Goal: Task Accomplishment & Management: Complete application form

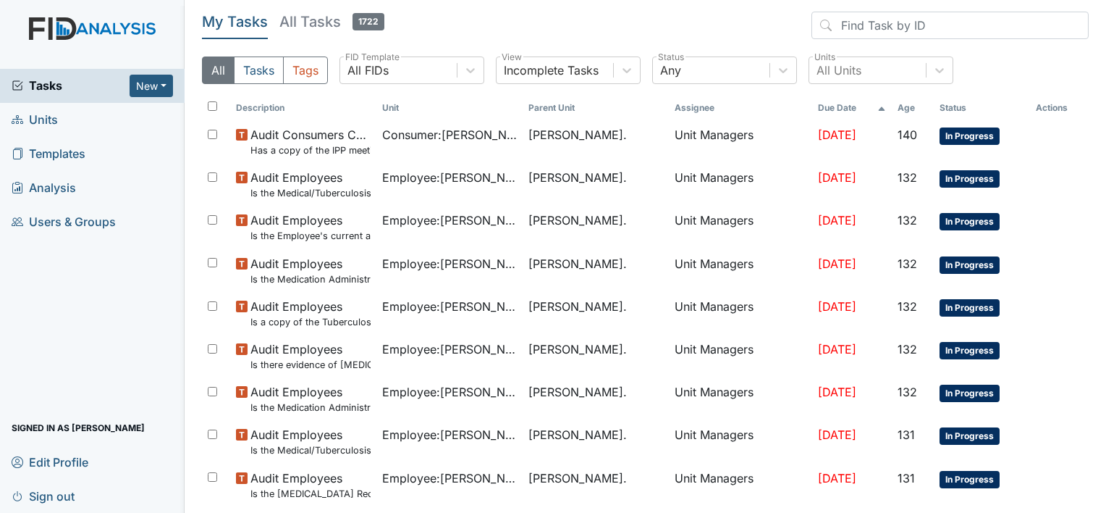
click at [46, 127] on span "Units" at bounding box center [35, 120] width 46 height 22
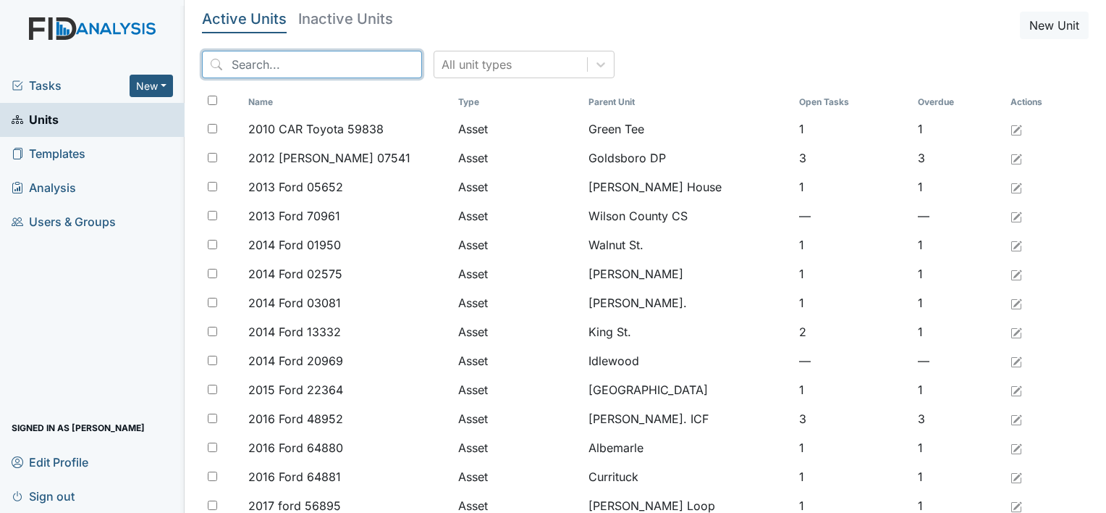
click at [243, 67] on input "search" at bounding box center [312, 65] width 220 height 28
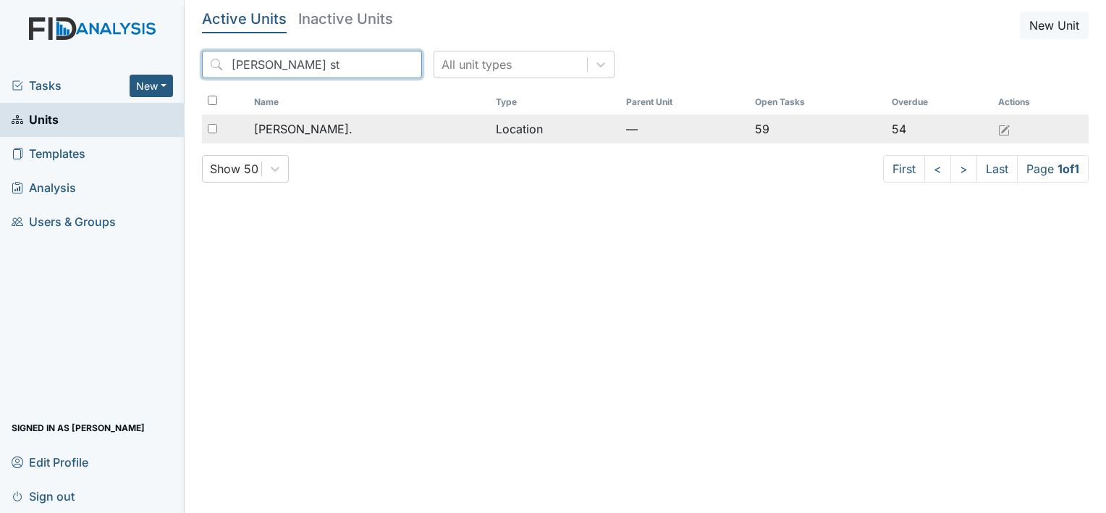
type input "William st"
click at [283, 126] on span "[PERSON_NAME]." at bounding box center [303, 128] width 98 height 17
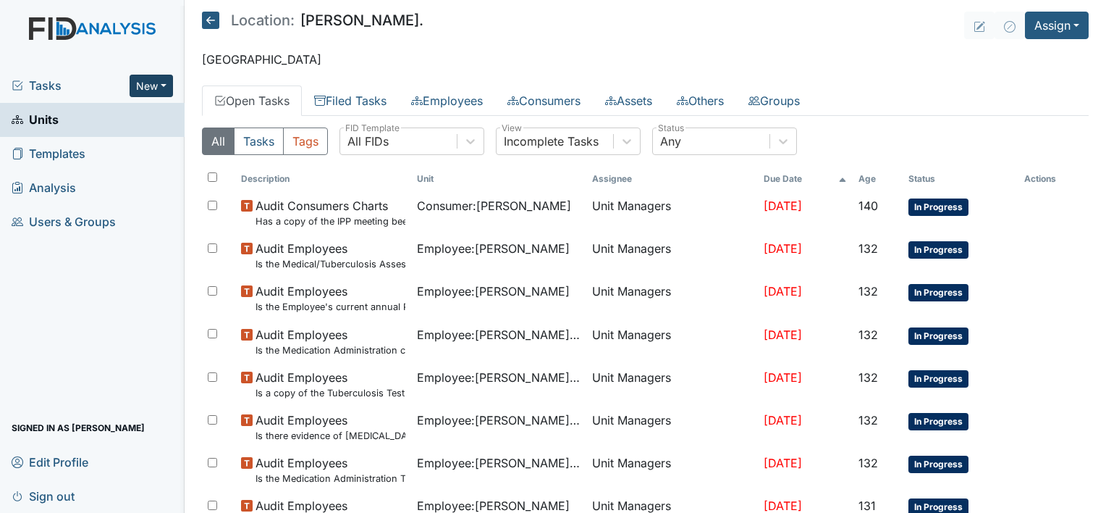
click at [169, 80] on button "New" at bounding box center [151, 86] width 43 height 22
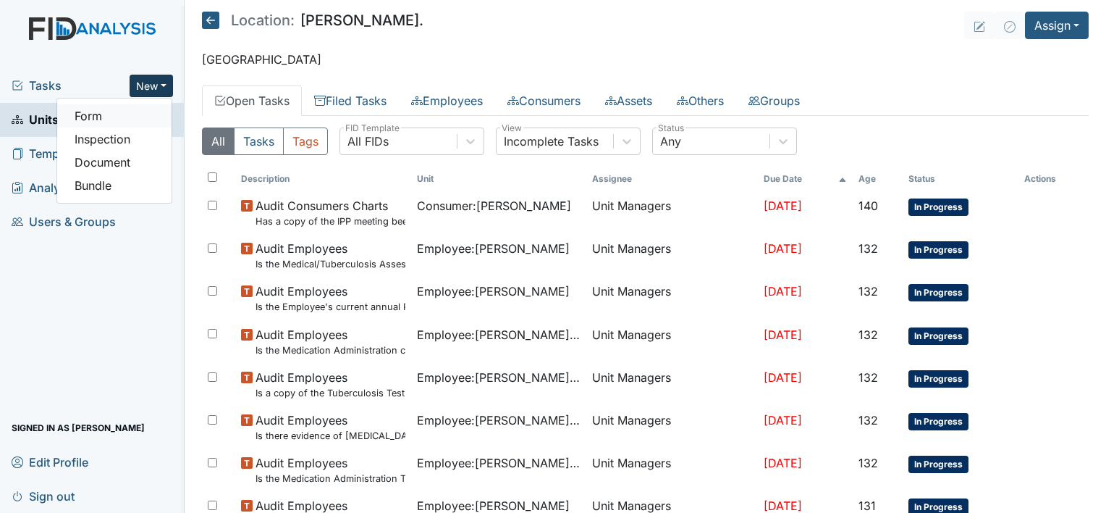
click at [151, 109] on link "Form" at bounding box center [114, 115] width 114 height 23
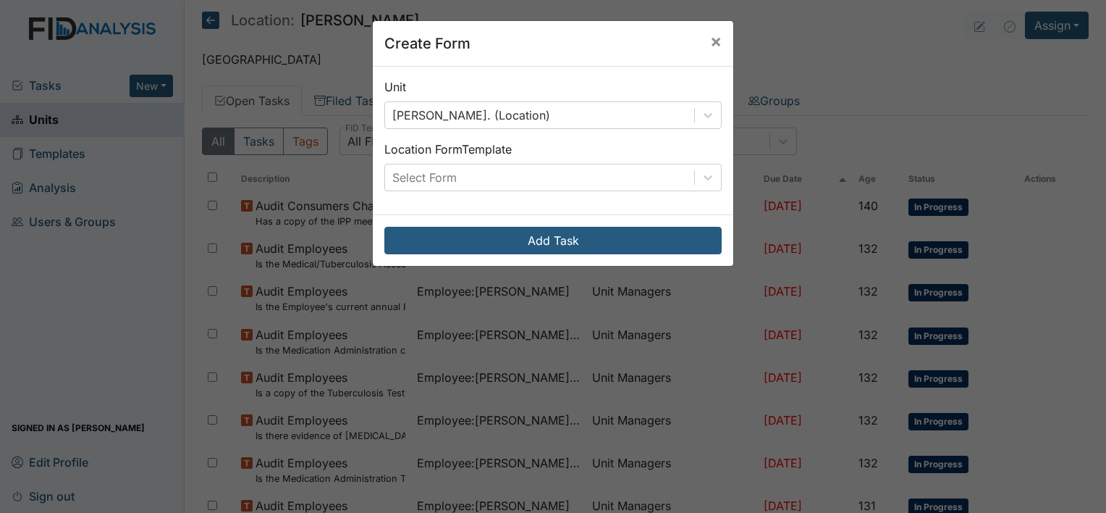
click at [728, 157] on div "Create Form × Unit William St. (Location) Location Form Template Select Form Ad…" at bounding box center [553, 143] width 362 height 246
click at [704, 171] on icon at bounding box center [708, 177] width 14 height 14
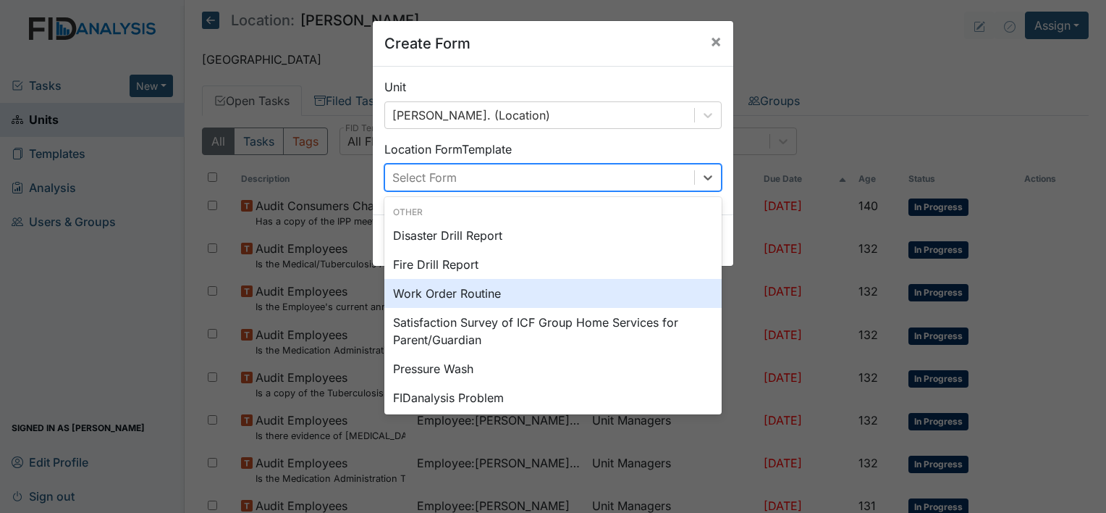
click at [545, 290] on div "Work Order Routine" at bounding box center [553, 293] width 337 height 29
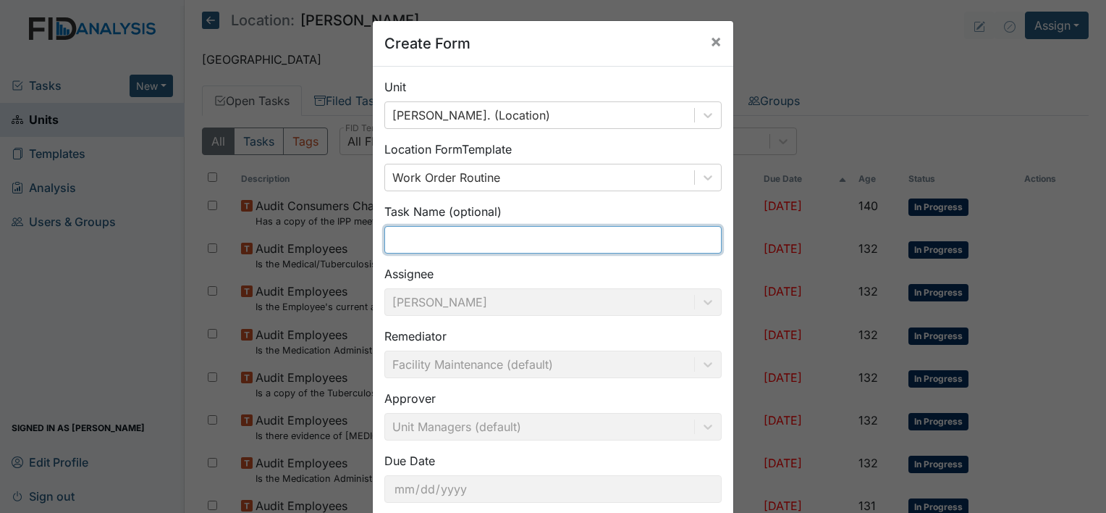
click at [516, 245] on input "text" at bounding box center [553, 240] width 337 height 28
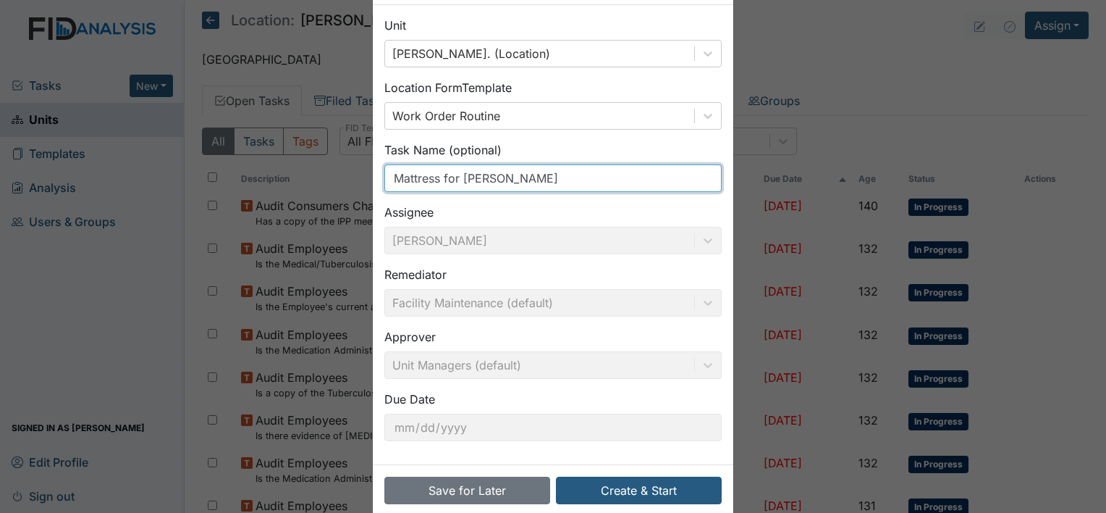
type input "Mattress for Leroy"
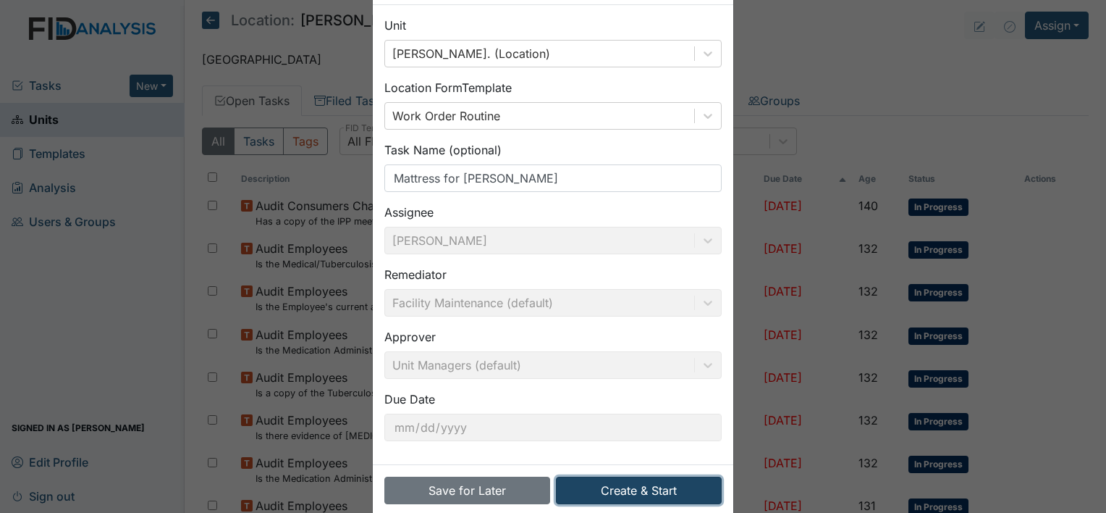
click at [608, 494] on button "Create & Start" at bounding box center [639, 490] width 166 height 28
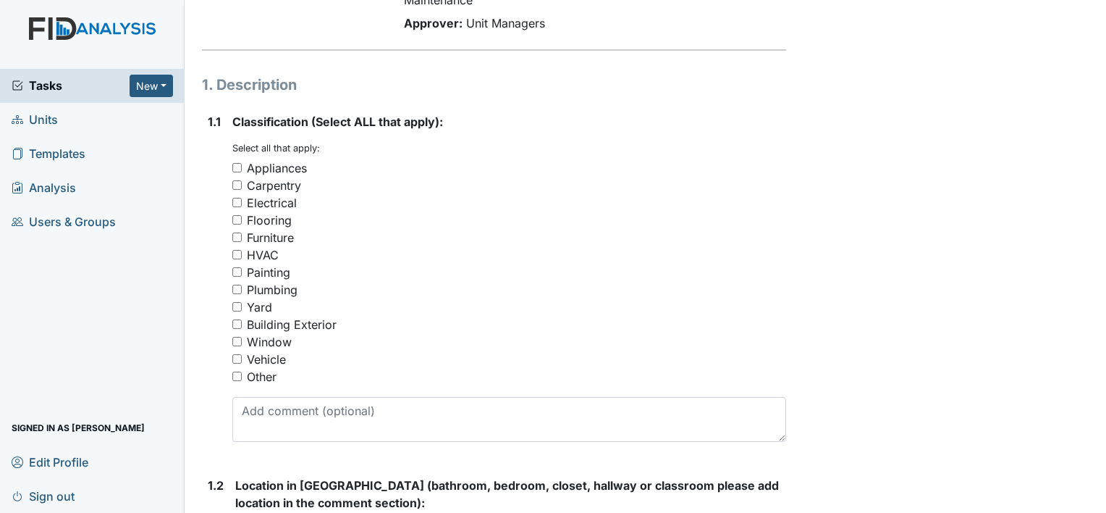
scroll to position [171, 0]
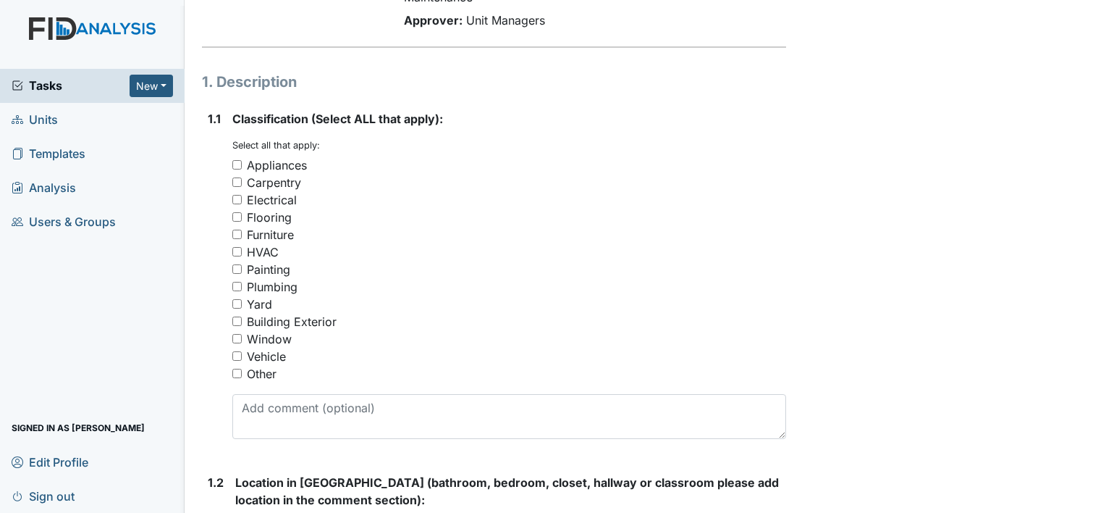
click at [235, 234] on input "Furniture" at bounding box center [236, 234] width 9 height 9
checkbox input "true"
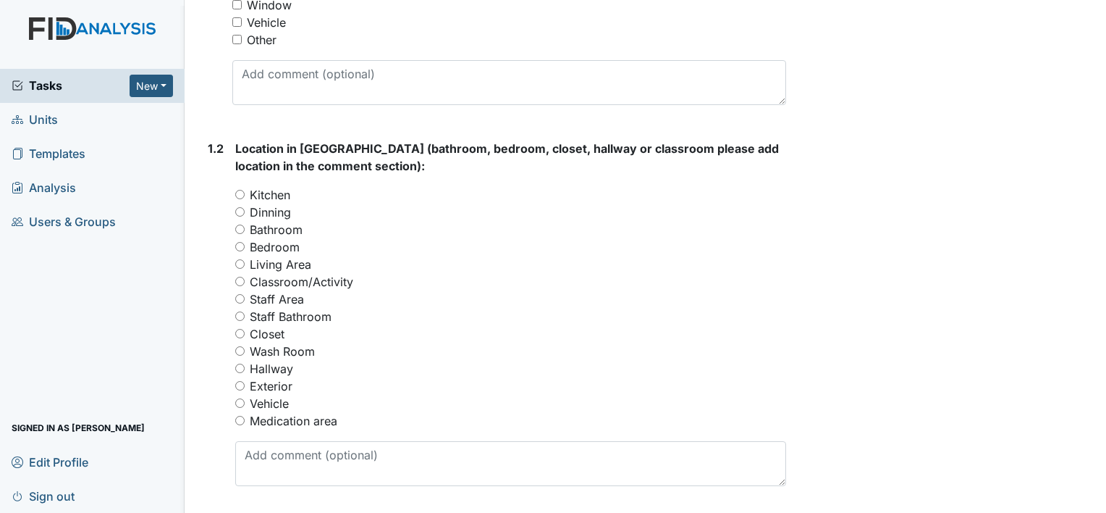
scroll to position [507, 0]
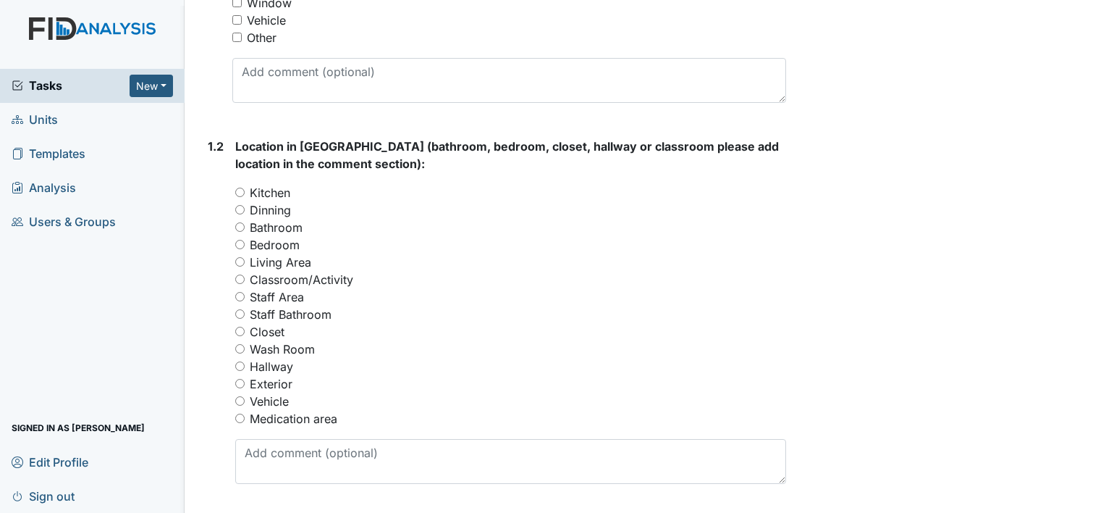
click at [240, 243] on input "Bedroom" at bounding box center [239, 244] width 9 height 9
radio input "true"
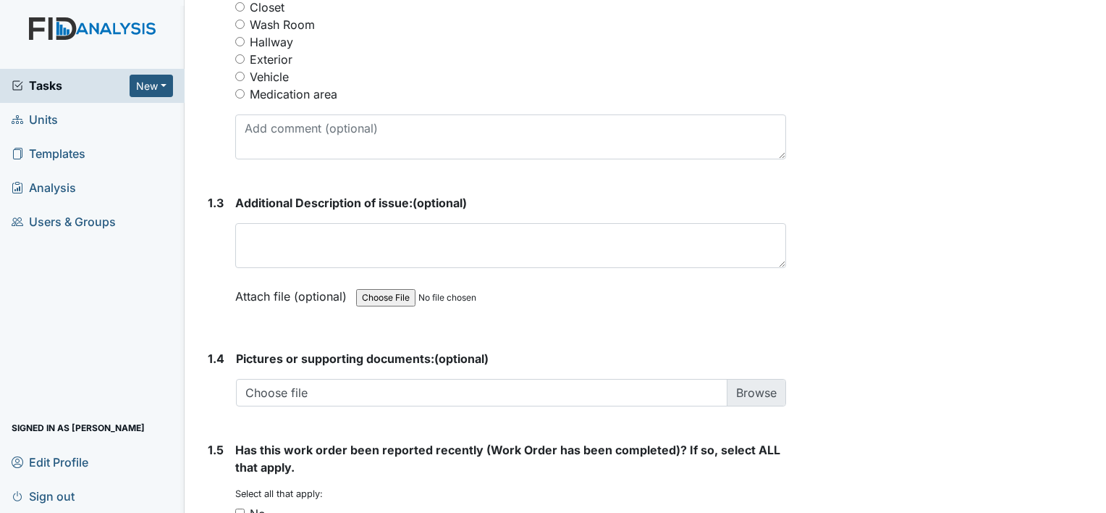
scroll to position [833, 0]
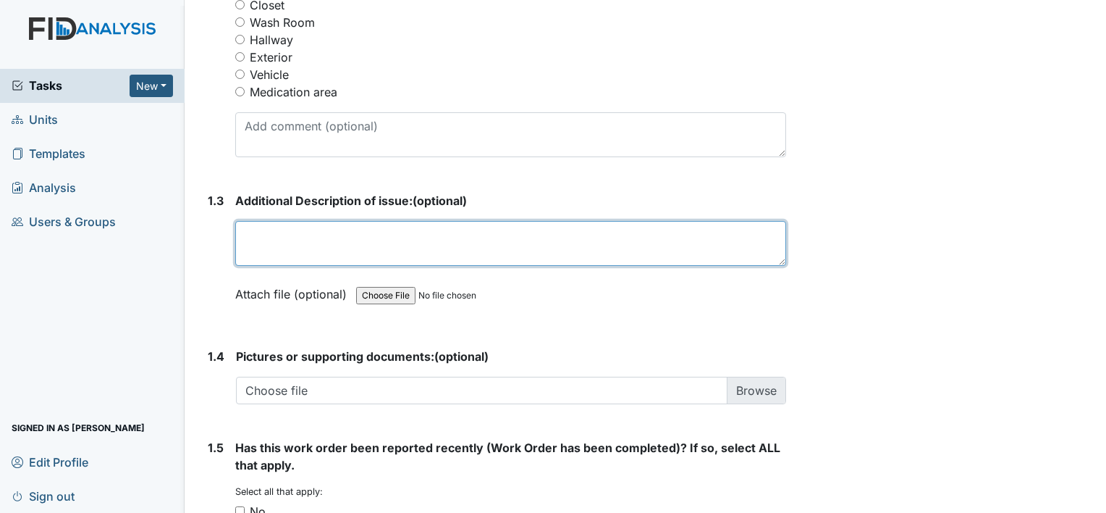
click at [266, 240] on textarea at bounding box center [510, 243] width 551 height 45
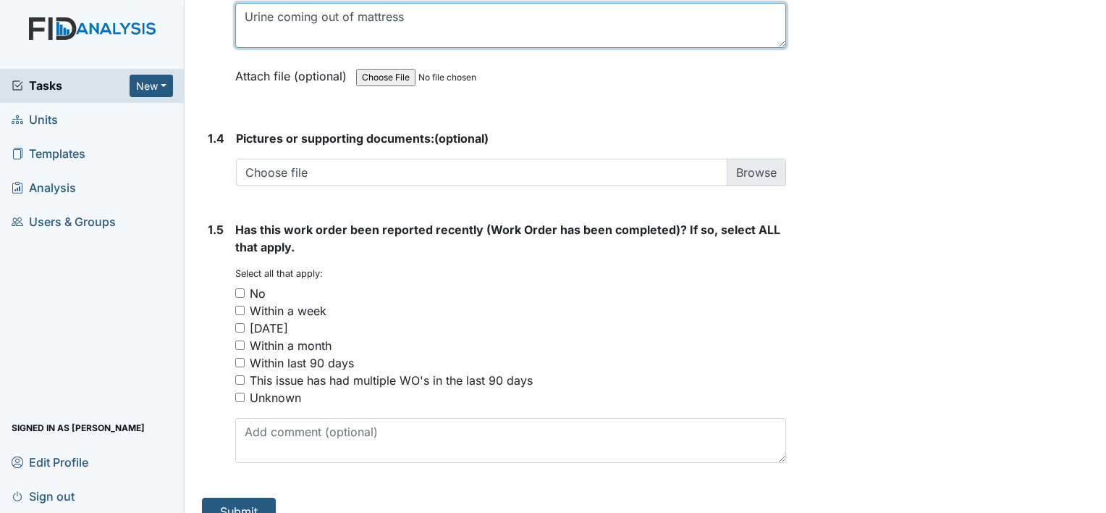
scroll to position [1057, 0]
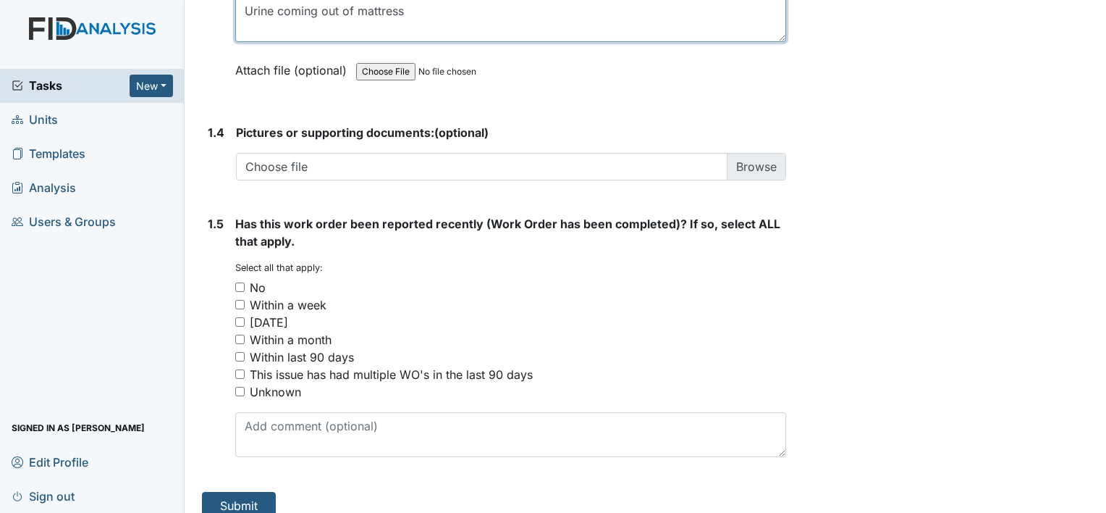
type textarea "Urine coming out of mattress"
click at [241, 286] on input "No" at bounding box center [239, 286] width 9 height 9
checkbox input "true"
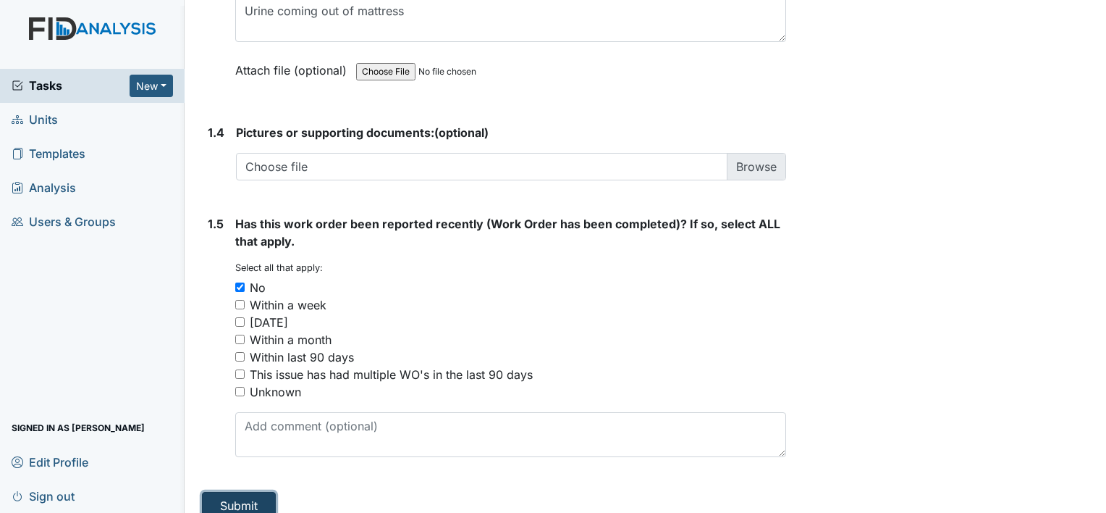
click at [237, 499] on button "Submit" at bounding box center [239, 506] width 74 height 28
